Goal: Book appointment/travel/reservation

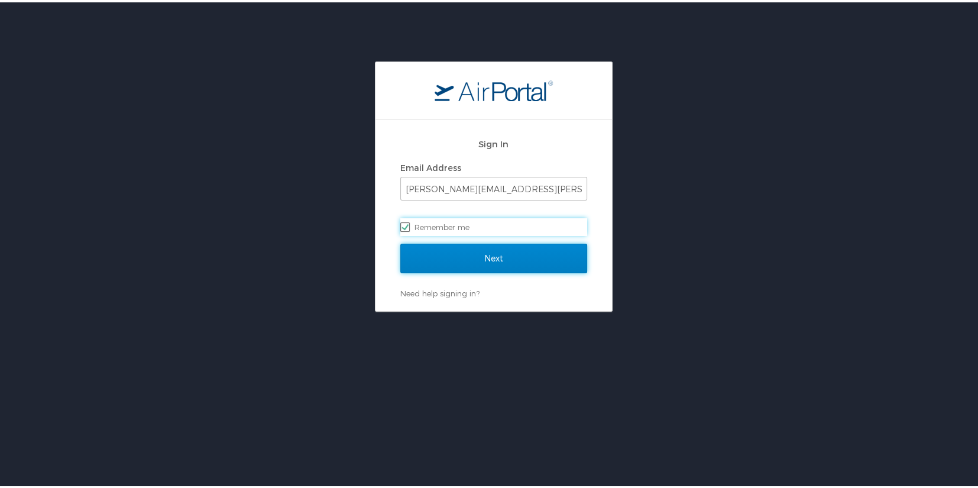
click at [472, 255] on input "Next" at bounding box center [493, 256] width 187 height 30
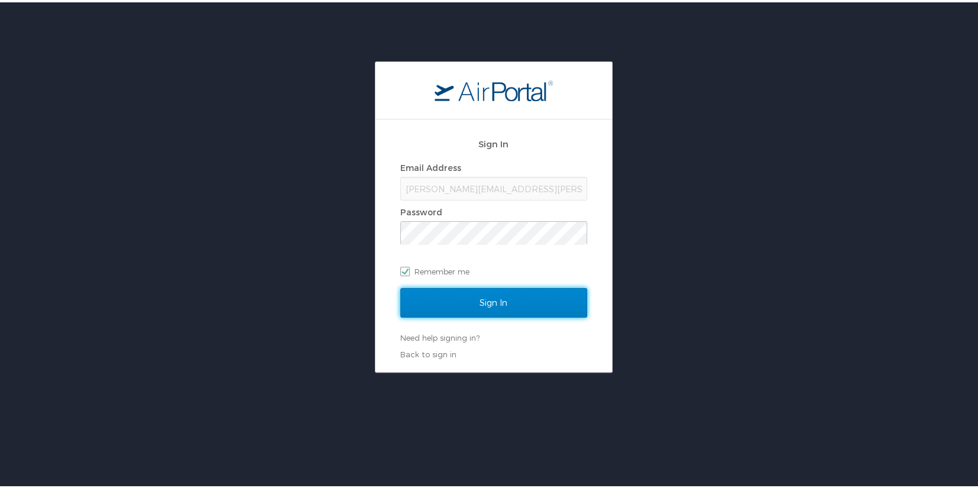
click at [481, 303] on input "Sign In" at bounding box center [493, 300] width 187 height 30
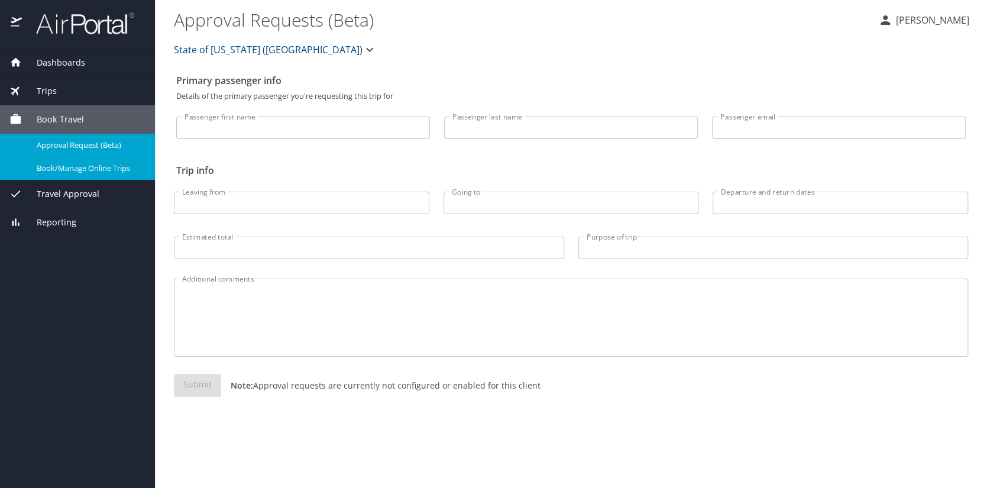
click at [62, 168] on span "Book/Manage Online Trips" at bounding box center [89, 168] width 104 height 11
